Goal: Information Seeking & Learning: Learn about a topic

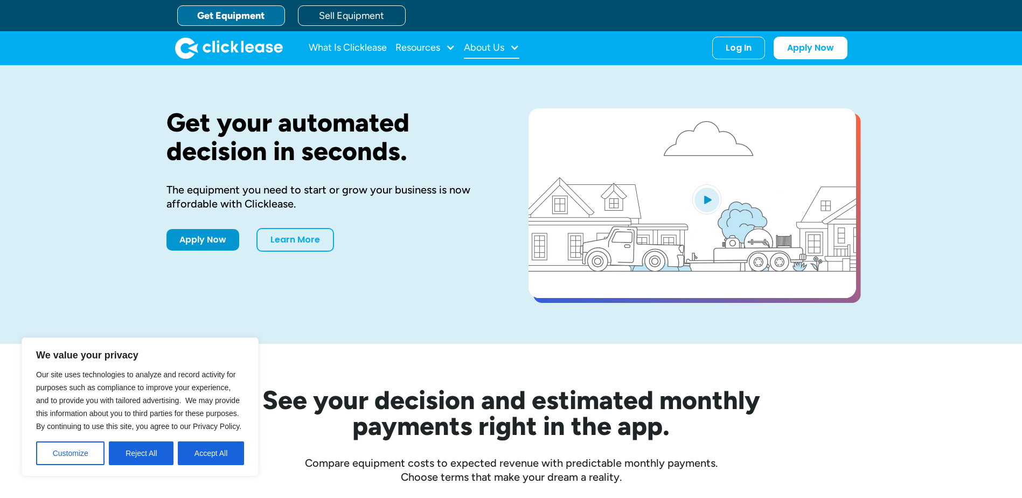
click at [488, 47] on div "About Us" at bounding box center [484, 47] width 40 height 0
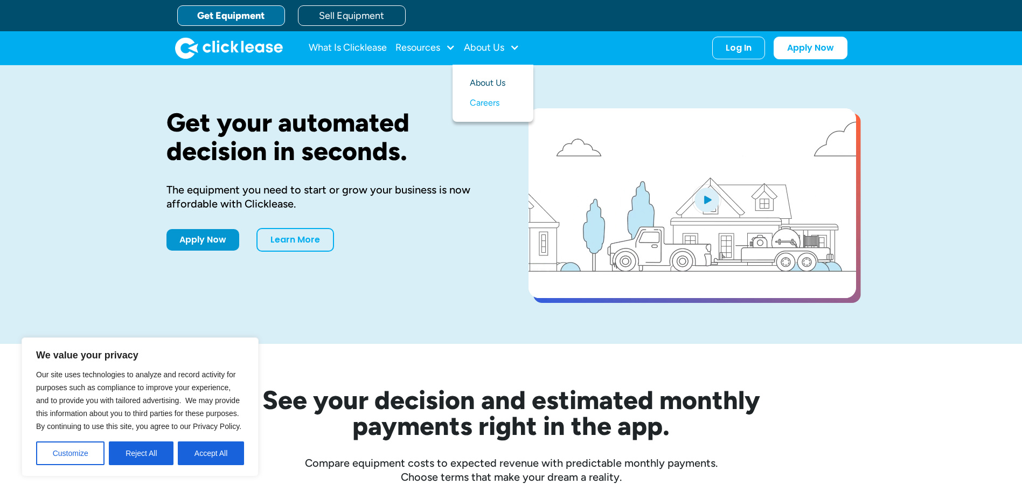
click at [493, 82] on link "About Us" at bounding box center [493, 83] width 46 height 20
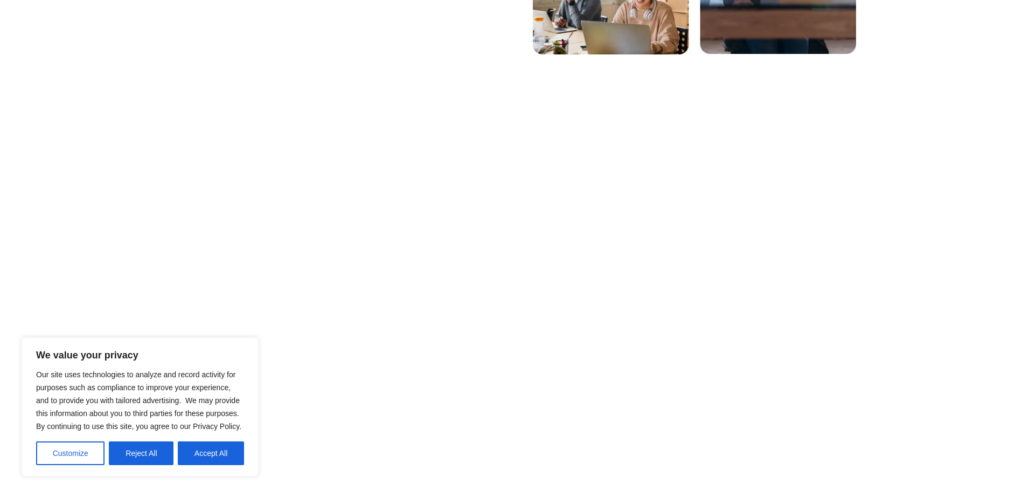
scroll to position [485, 0]
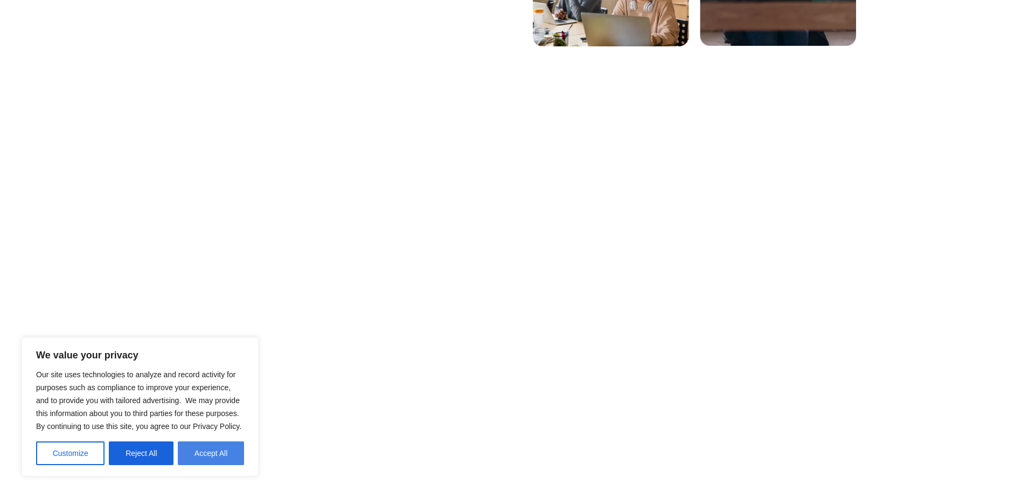
click at [208, 453] on button "Accept All" at bounding box center [211, 453] width 66 height 24
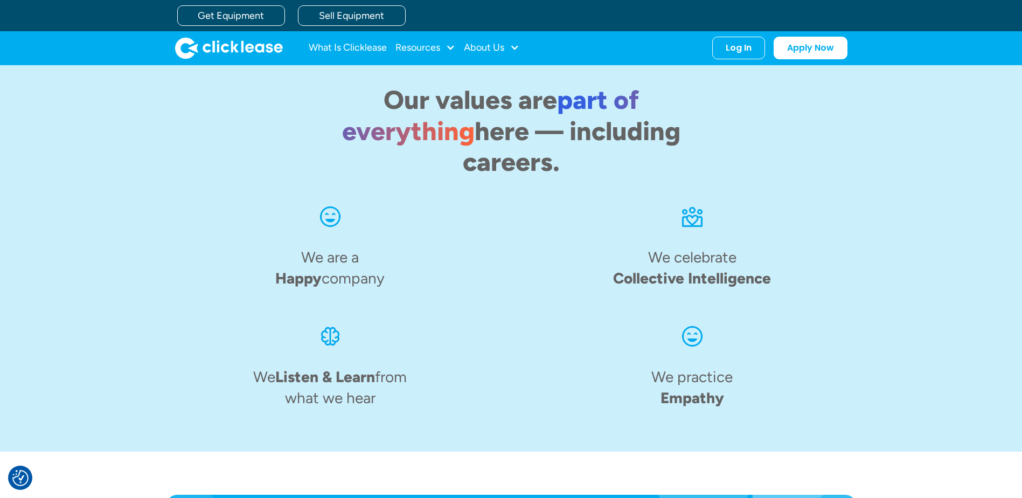
scroll to position [996, 0]
